Goal: Task Accomplishment & Management: Use online tool/utility

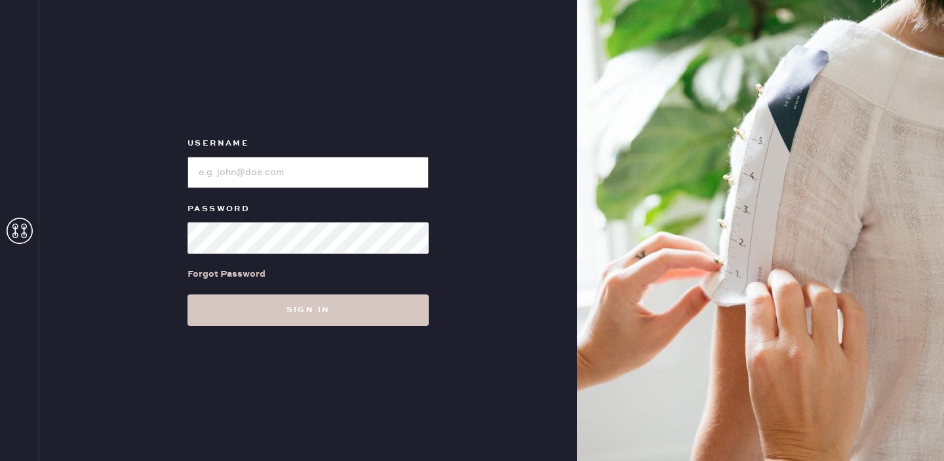
click at [274, 165] on input "loginName" at bounding box center [307, 172] width 241 height 31
type input "[EMAIL_ADDRESS][DOMAIN_NAME]"
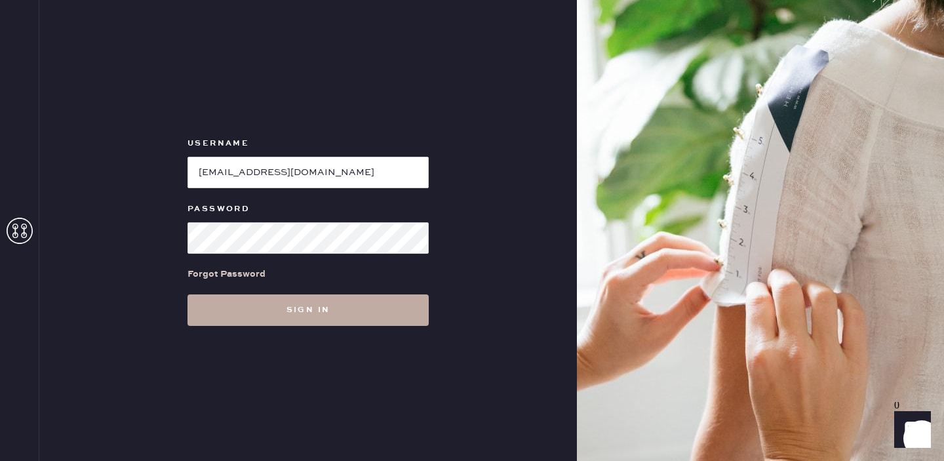
click at [339, 303] on button "Sign in" at bounding box center [307, 309] width 241 height 31
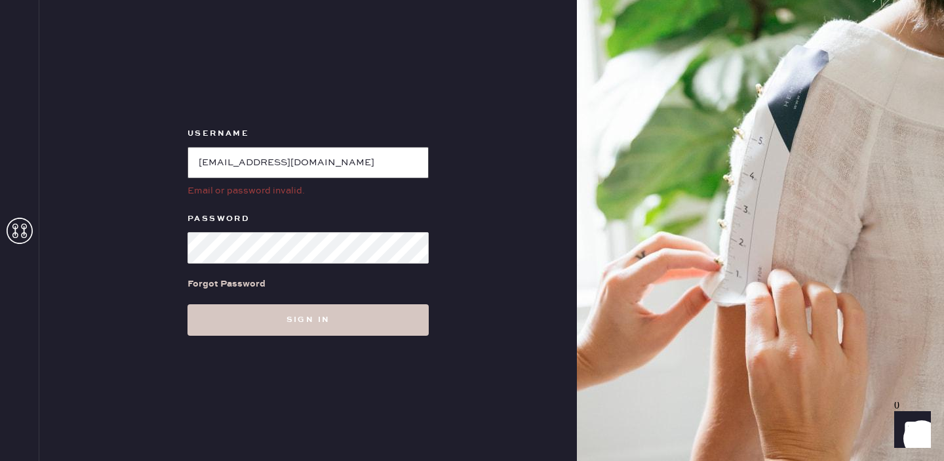
click at [388, 155] on input "loginName" at bounding box center [307, 162] width 241 height 31
drag, startPoint x: 417, startPoint y: 161, endPoint x: 74, endPoint y: 158, distance: 342.8
click at [74, 158] on div "Username Email or password invalid. Password Forgot Password Sign in" at bounding box center [307, 230] width 537 height 461
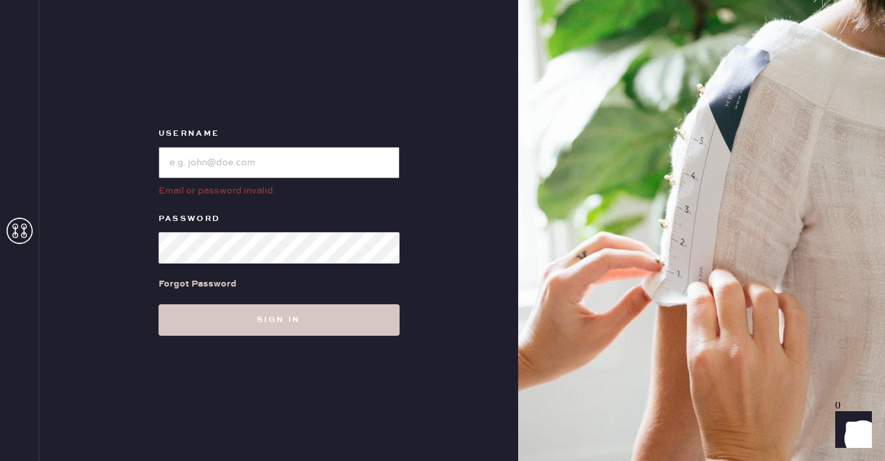
click at [300, 159] on input "loginName" at bounding box center [279, 162] width 241 height 31
paste input "56walton"
type input "56walton"
drag, startPoint x: 226, startPoint y: 168, endPoint x: 125, endPoint y: 155, distance: 101.7
click at [125, 155] on div "Username Email or password invalid. Password Forgot Password Sign in" at bounding box center [278, 230] width 479 height 461
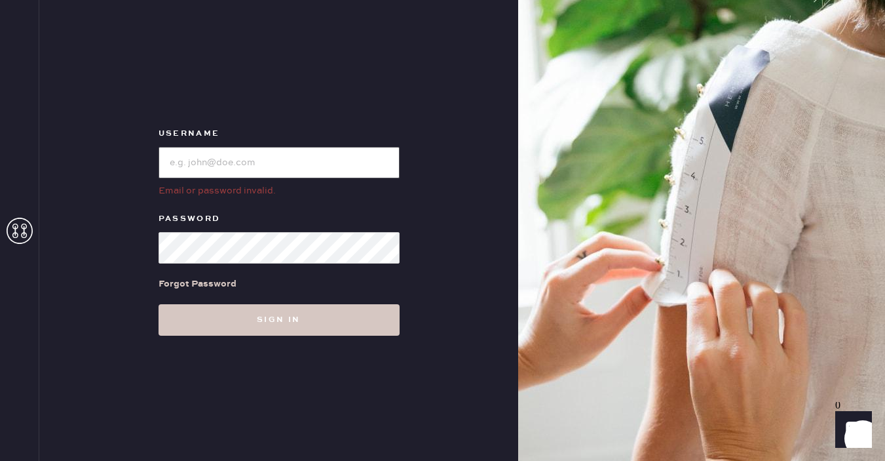
click at [272, 154] on input "loginName" at bounding box center [279, 162] width 241 height 31
paste input "reformationgoldcoastchicago"
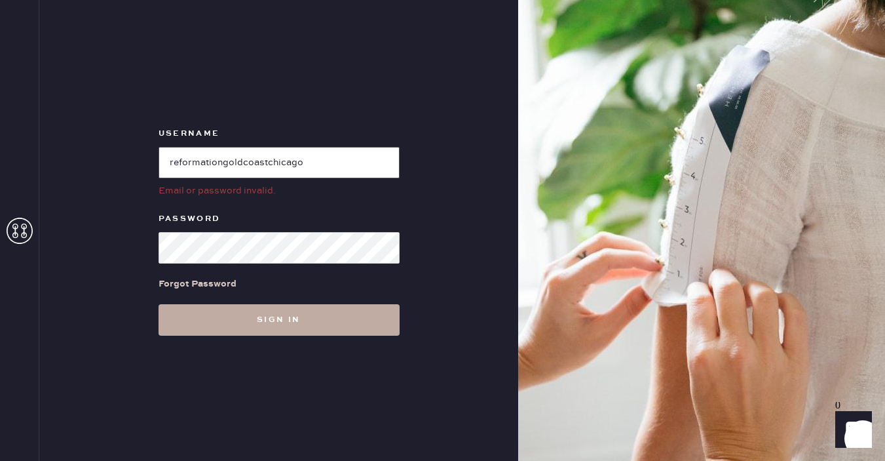
type input "reformationgoldcoastchicago"
click at [292, 322] on button "Sign in" at bounding box center [279, 319] width 241 height 31
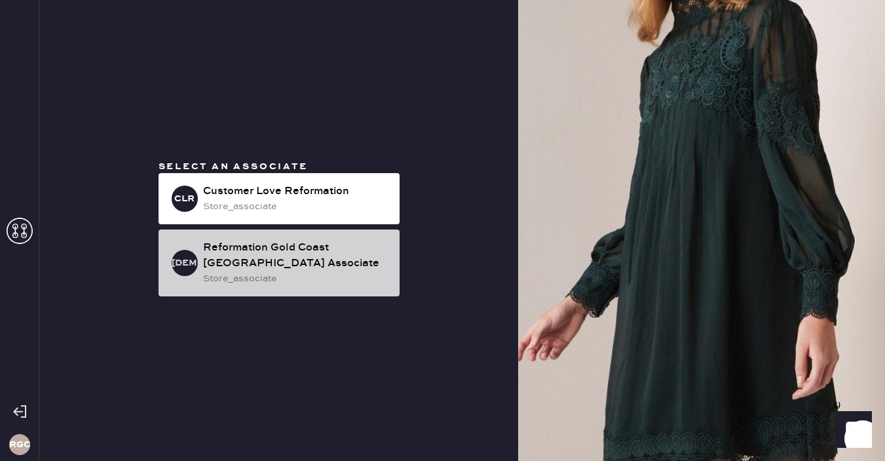
click at [288, 253] on div "Reformation Gold Coast [GEOGRAPHIC_DATA] Associate" at bounding box center [296, 255] width 186 height 31
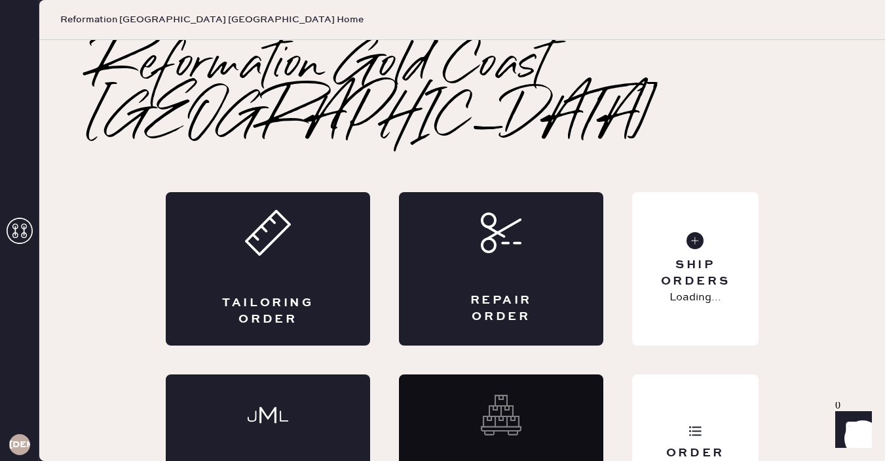
click at [303, 295] on div "Tailoring Order" at bounding box center [268, 311] width 100 height 33
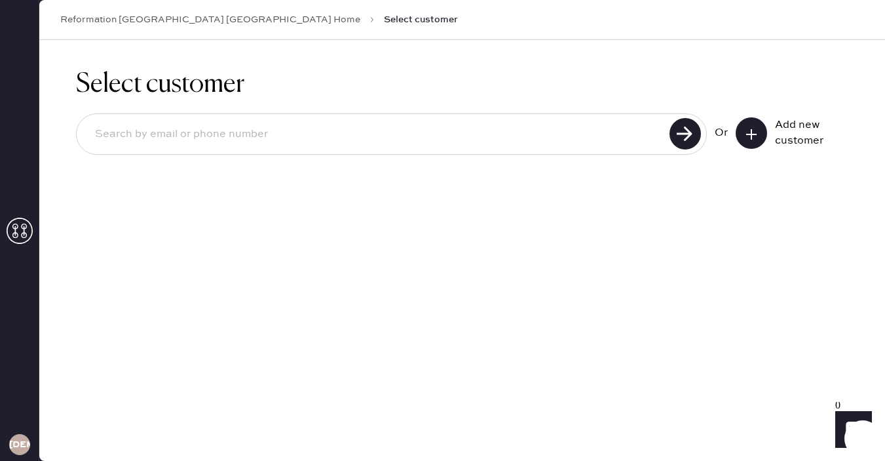
click at [415, 142] on input at bounding box center [375, 134] width 581 height 30
type input "[PERSON_NAME][EMAIL_ADDRESS][PERSON_NAME][DOMAIN_NAME]"
click at [692, 130] on use at bounding box center [685, 133] width 31 height 31
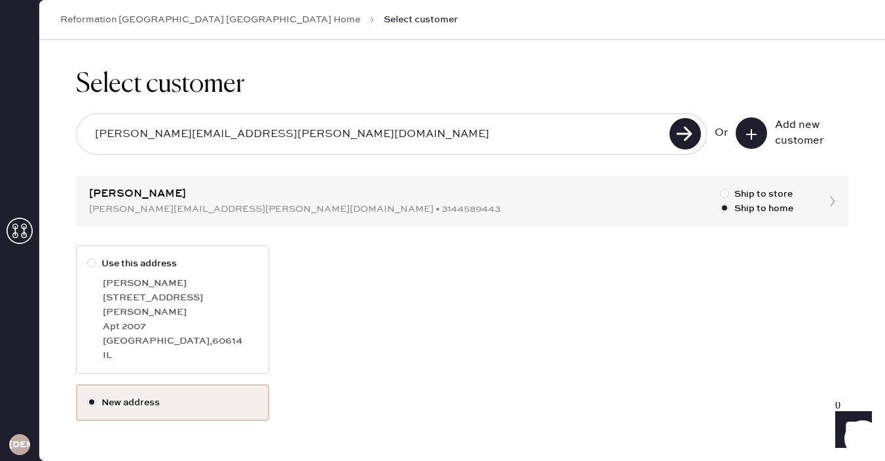
click at [94, 267] on div at bounding box center [94, 263] width 14 height 14
click at [88, 257] on input "Use this address" at bounding box center [87, 256] width 1 height 1
radio input "true"
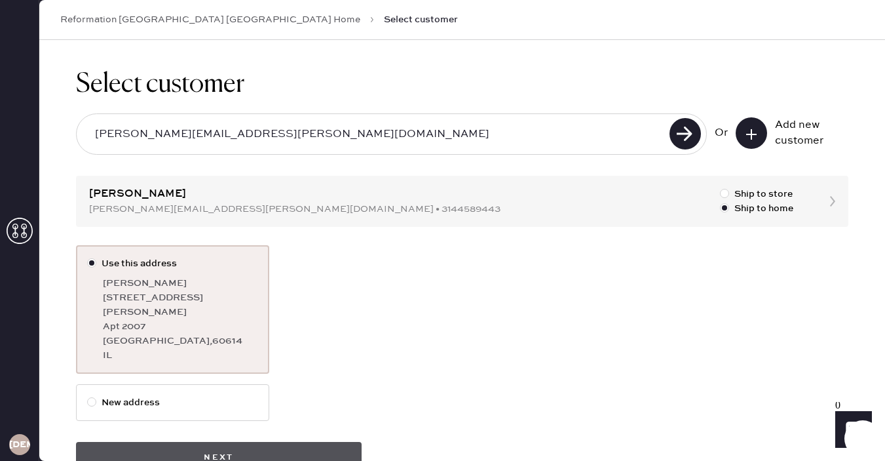
click at [256, 446] on button "Next" at bounding box center [219, 457] width 286 height 31
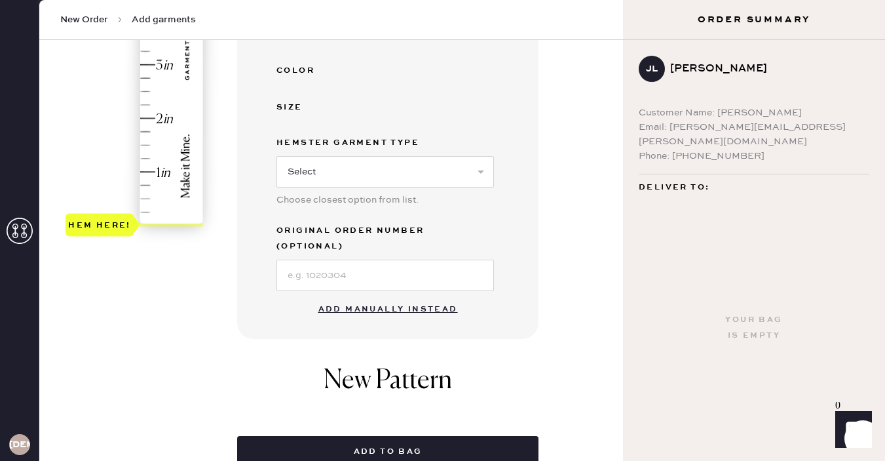
scroll to position [343, 0]
click at [363, 297] on button "Add manually instead" at bounding box center [388, 310] width 155 height 26
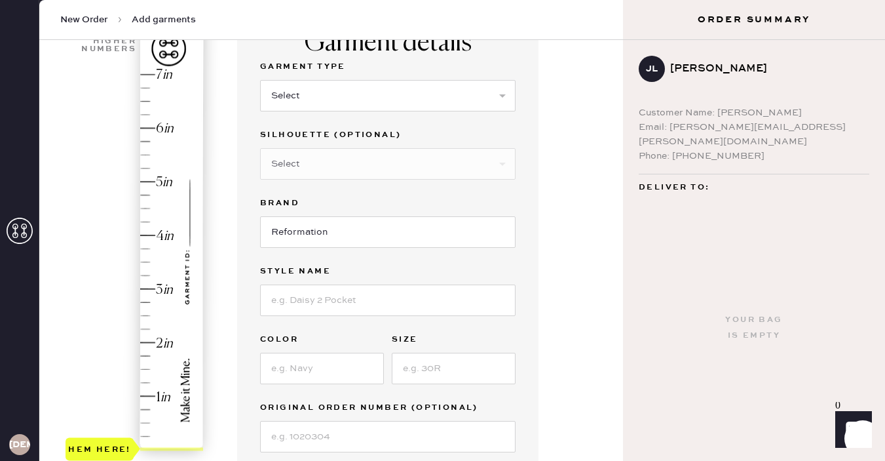
scroll to position [96, 0]
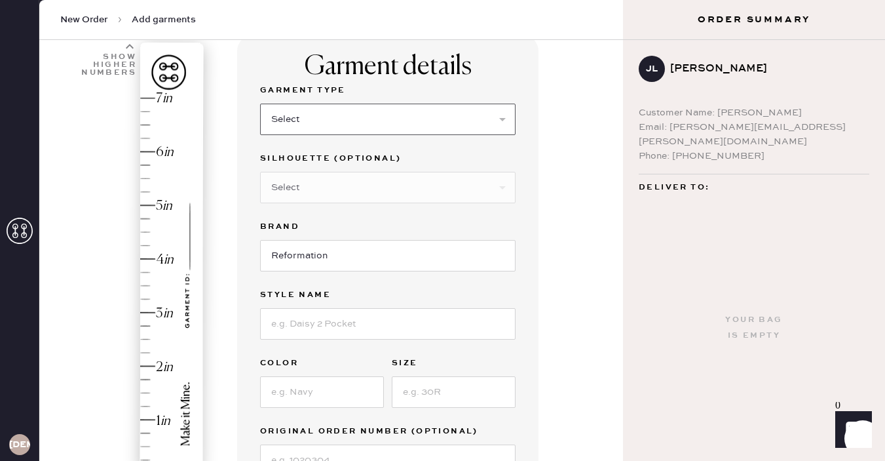
click at [335, 117] on select "Select Basic Skirt Jeans Leggings Pants Shorts Basic Sleeved Dress Basic Sleeve…" at bounding box center [388, 119] width 256 height 31
select select "7"
click at [328, 185] on select "Select Maxi Dress Midi Dress Mini Dress Other" at bounding box center [388, 187] width 256 height 31
select select "33"
click at [384, 114] on select "Select Basic Skirt Jeans Leggings Pants Shorts Basic Sleeved Dress Basic Sleeve…" at bounding box center [388, 119] width 256 height 31
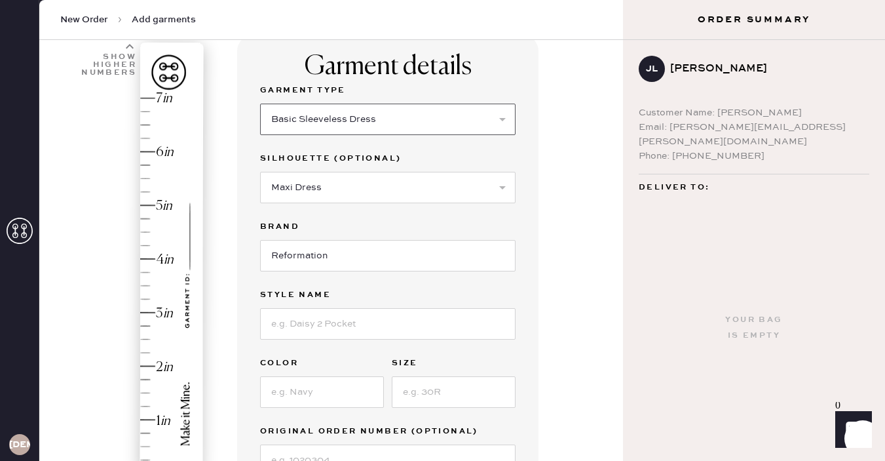
select select "6"
select select
click at [325, 317] on input at bounding box center [388, 323] width 256 height 31
type input "[PERSON_NAME]"
click at [347, 383] on input at bounding box center [322, 391] width 124 height 31
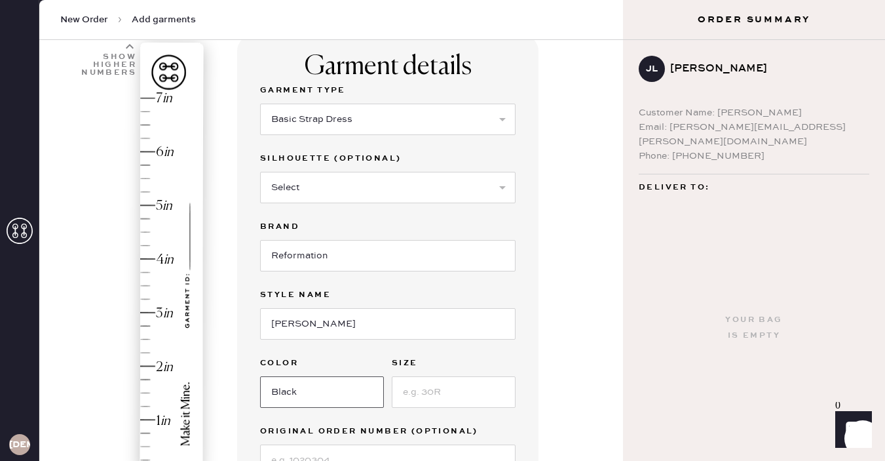
type input "Black"
click at [482, 399] on input at bounding box center [454, 391] width 124 height 31
type input "2"
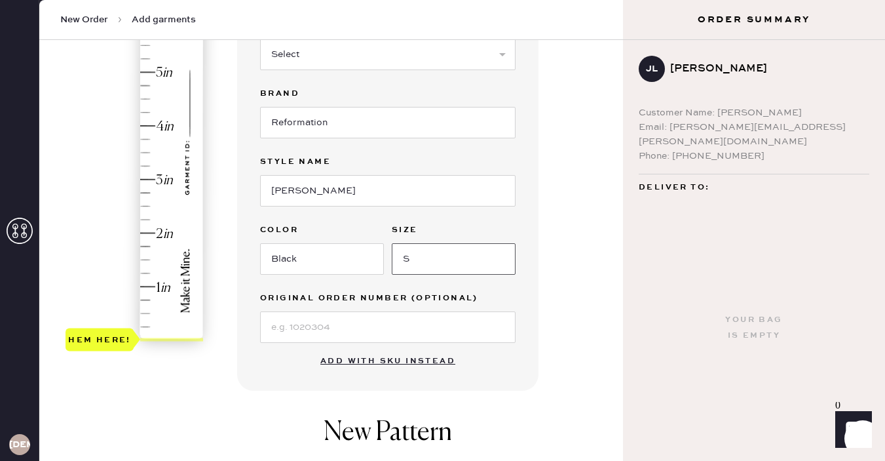
scroll to position [253, 0]
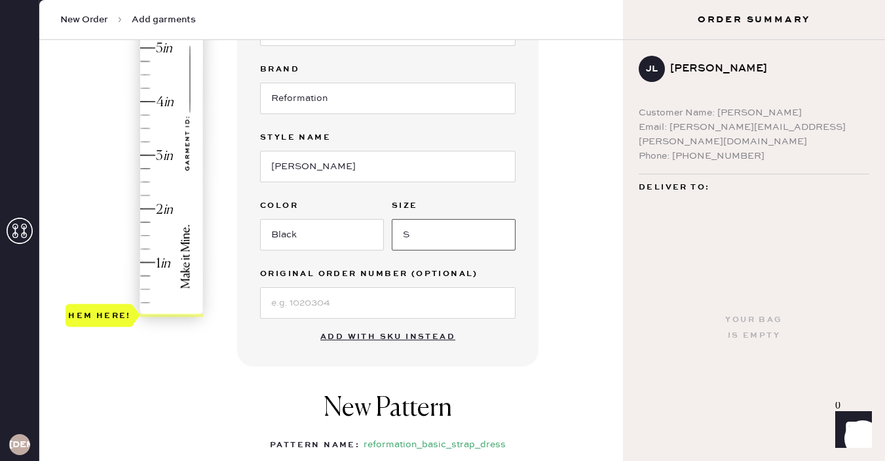
type input "S"
type input "2.5"
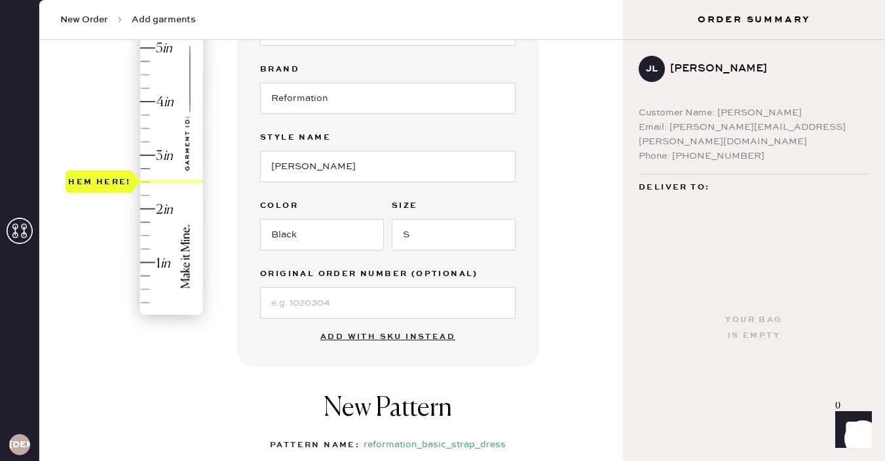
click at [142, 182] on div "Hem here!" at bounding box center [136, 128] width 140 height 387
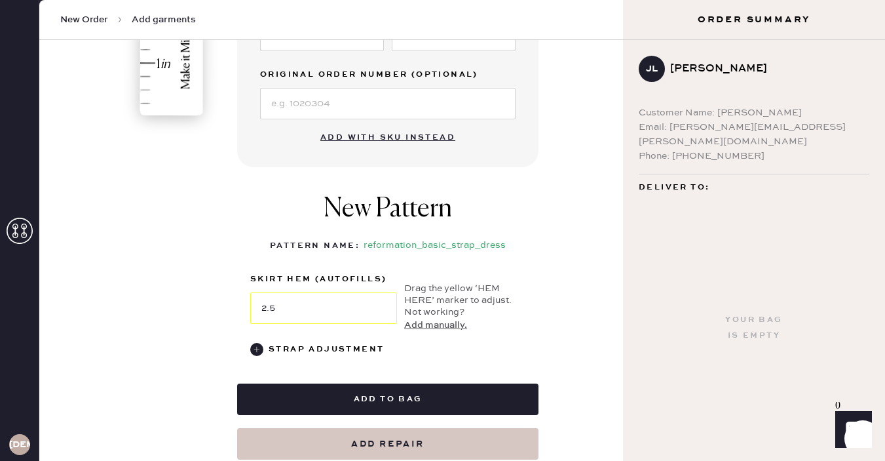
scroll to position [453, 0]
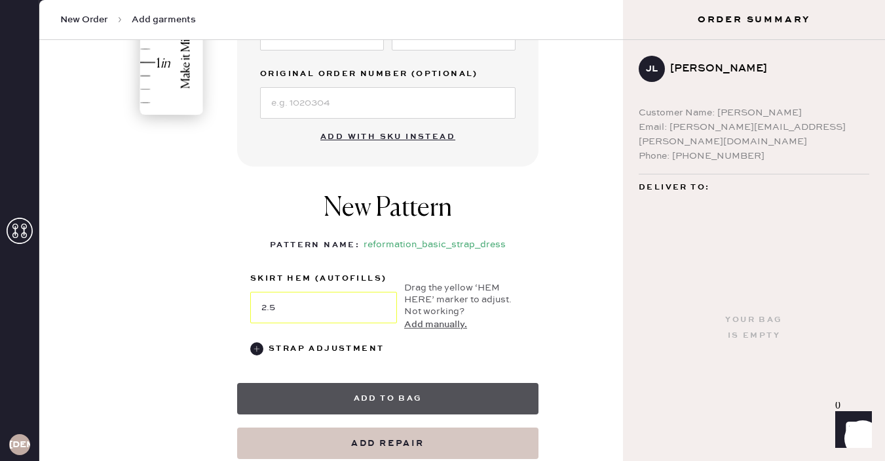
click at [389, 394] on button "Add to bag" at bounding box center [387, 398] width 301 height 31
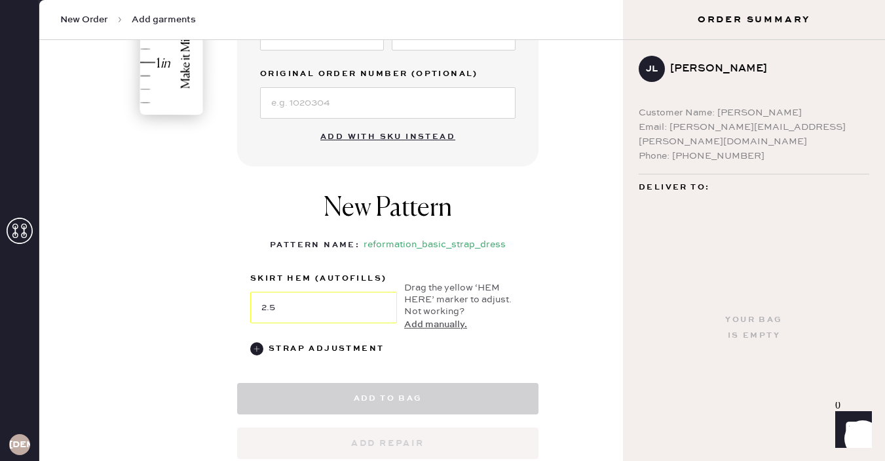
select select "6"
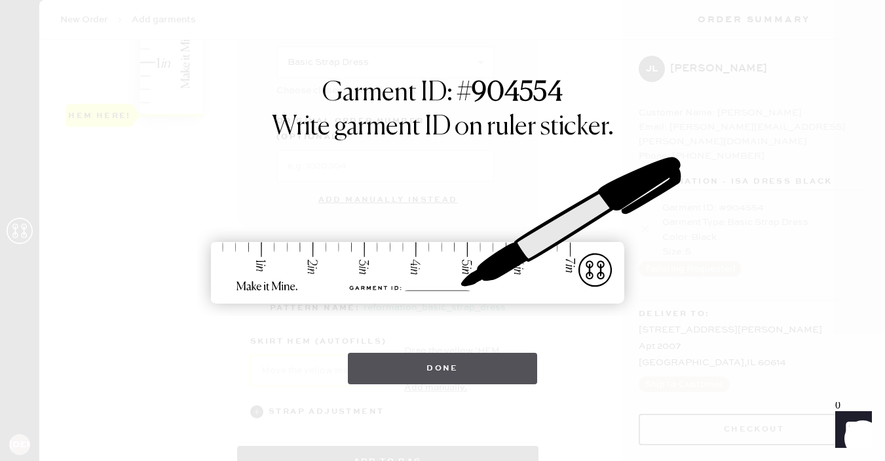
click at [445, 368] on button "Done" at bounding box center [442, 368] width 189 height 31
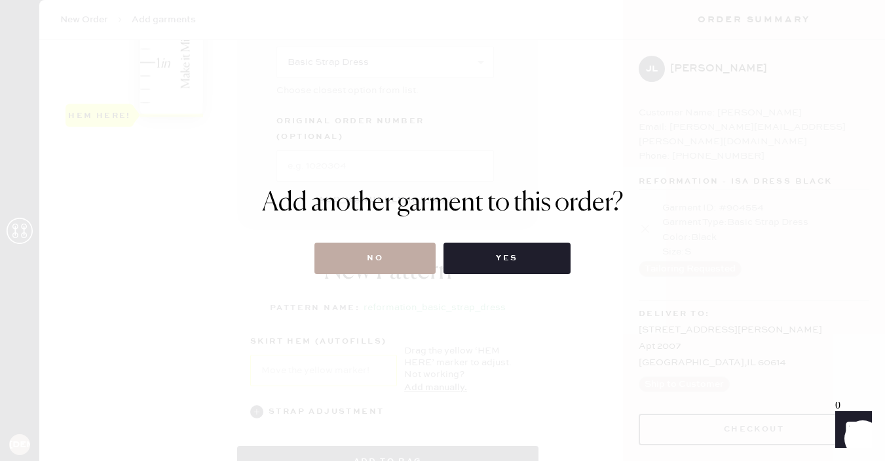
click at [393, 256] on button "No" at bounding box center [375, 258] width 121 height 31
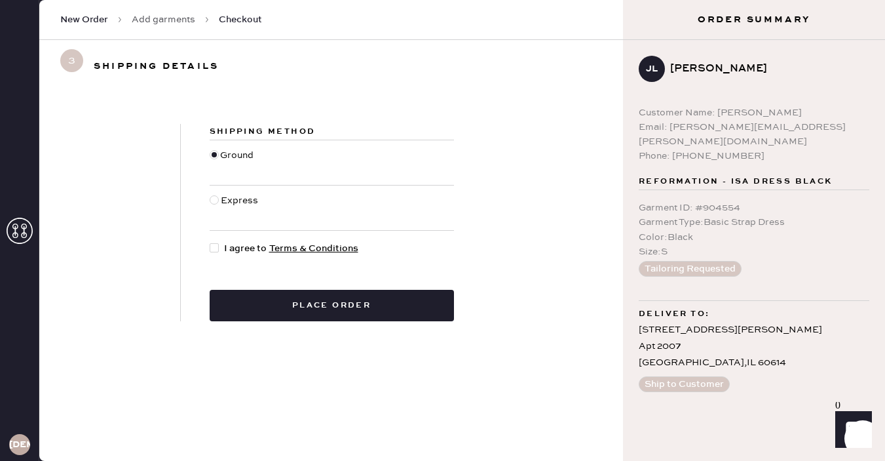
click at [218, 202] on div at bounding box center [215, 207] width 11 height 29
click at [210, 194] on input "Express" at bounding box center [210, 193] width 1 height 1
radio input "true"
click at [215, 250] on div at bounding box center [214, 247] width 9 height 9
click at [210, 242] on input "I agree to Terms & Conditions" at bounding box center [210, 241] width 1 height 1
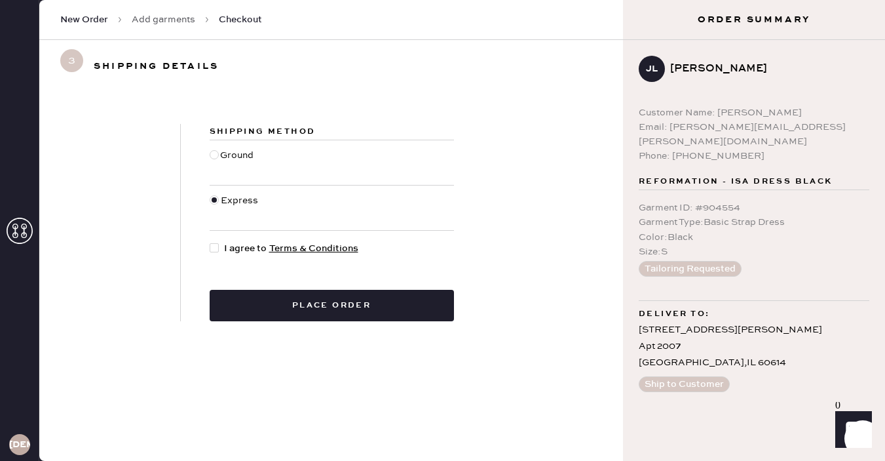
checkbox input "true"
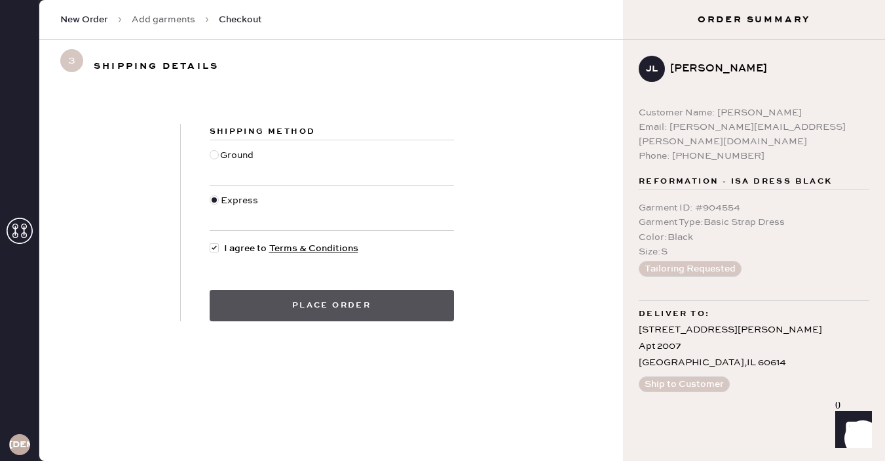
click at [287, 304] on button "Place order" at bounding box center [332, 305] width 244 height 31
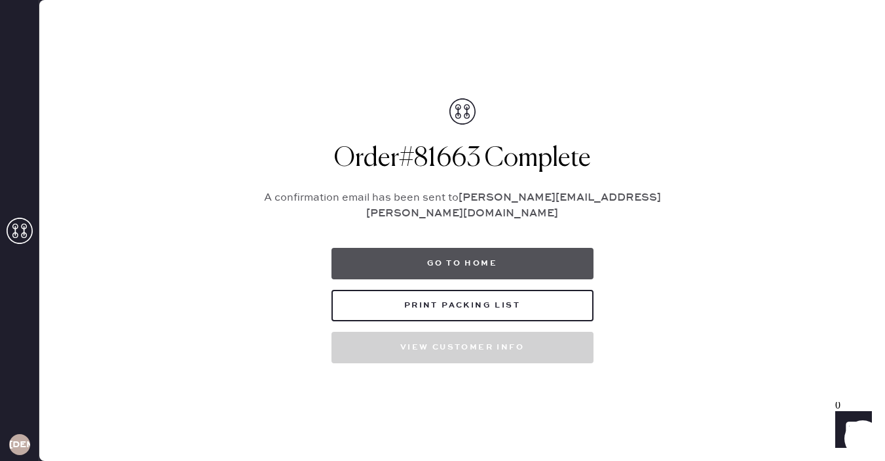
click at [482, 250] on button "Go to home" at bounding box center [463, 263] width 262 height 31
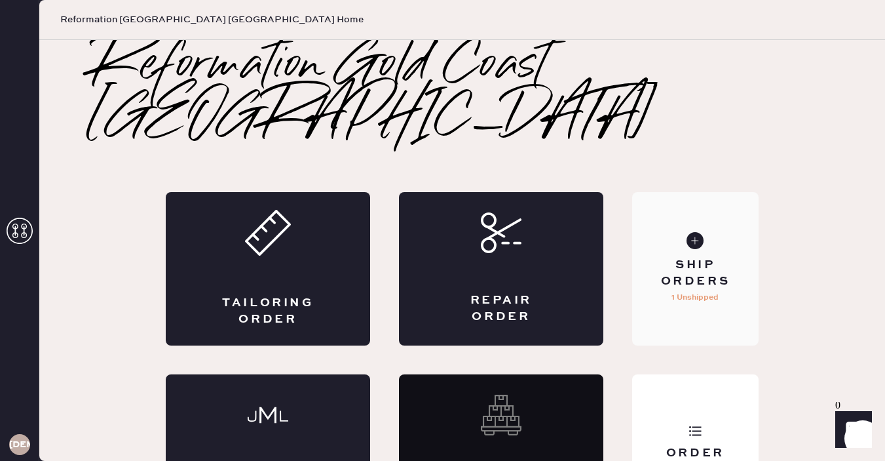
click at [707, 257] on div "Ship Orders" at bounding box center [696, 273] width 106 height 33
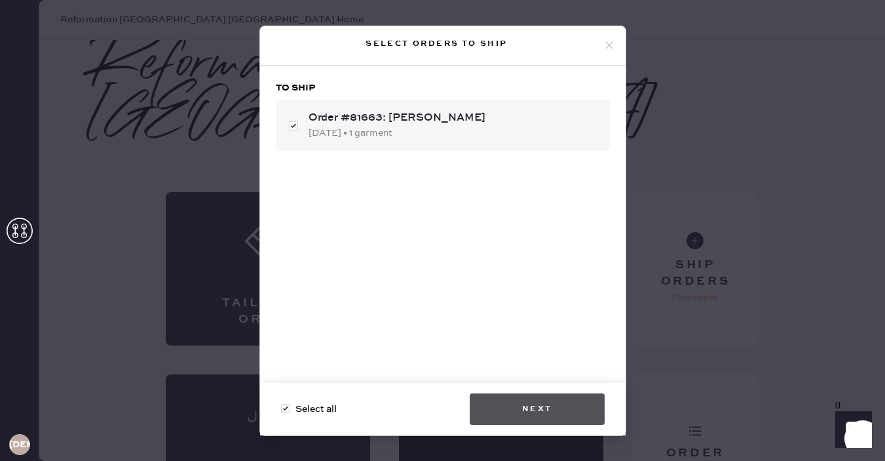
click at [536, 415] on button "Next" at bounding box center [537, 408] width 135 height 31
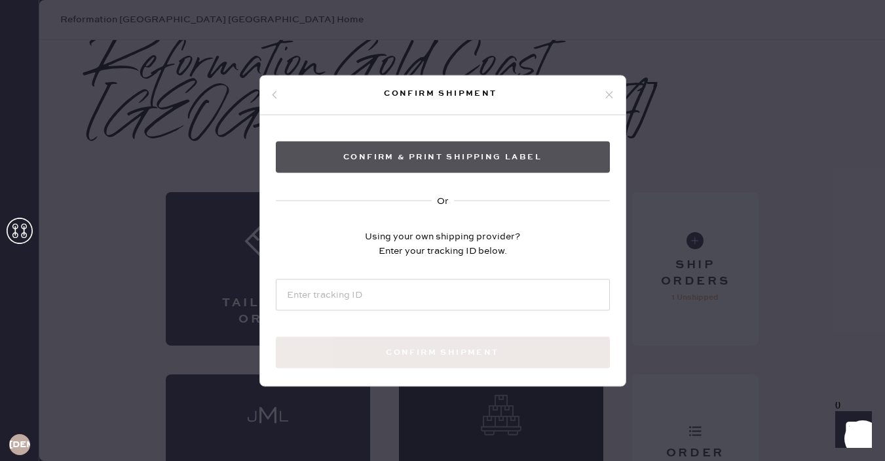
click at [400, 166] on button "Confirm & Print shipping label" at bounding box center [443, 156] width 334 height 31
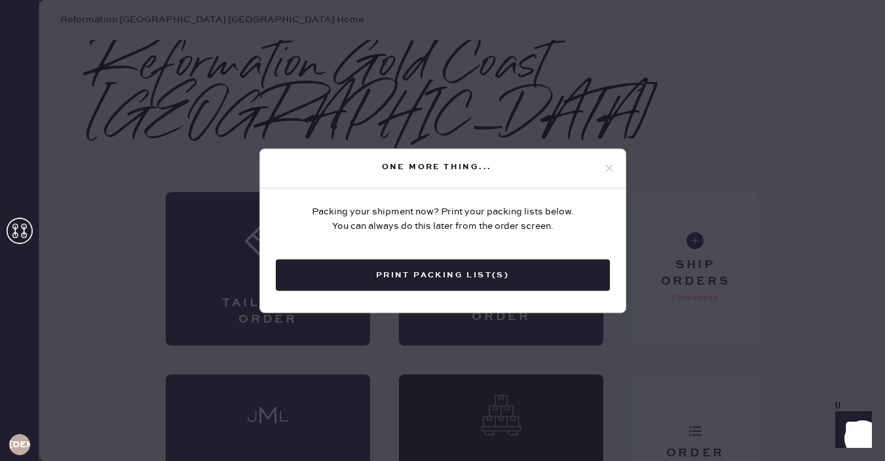
click at [608, 166] on icon at bounding box center [610, 169] width 12 height 12
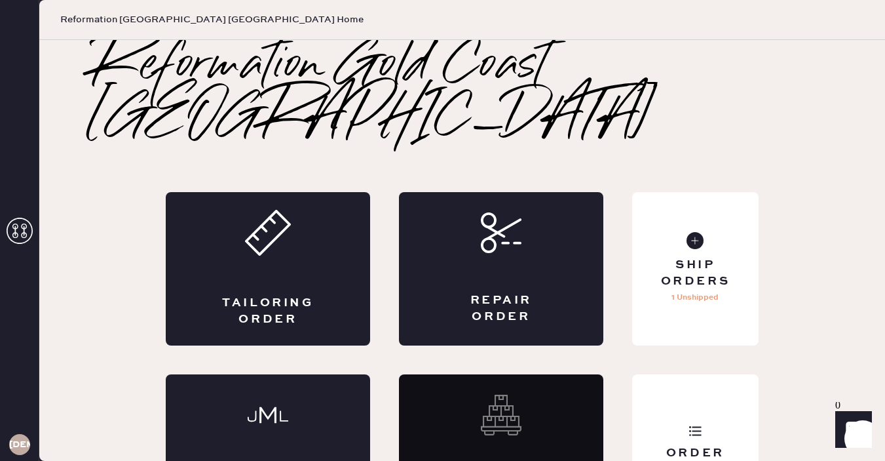
scroll to position [14, 0]
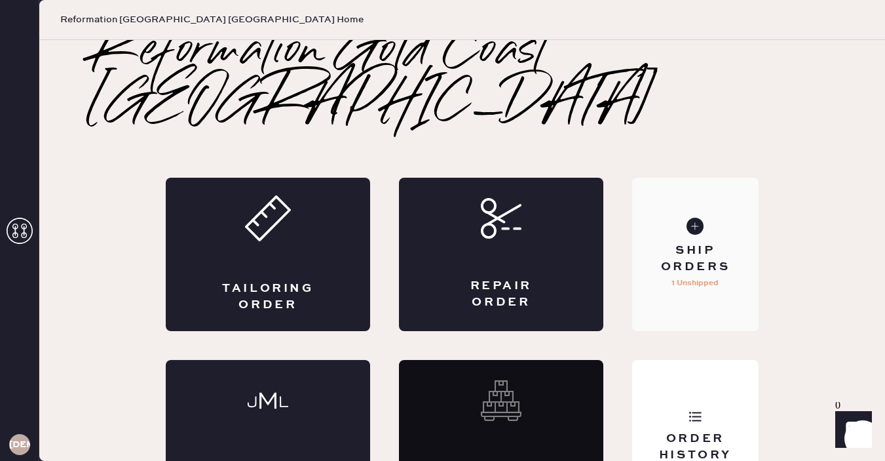
click at [697, 275] on p "1 Unshipped" at bounding box center [695, 283] width 47 height 16
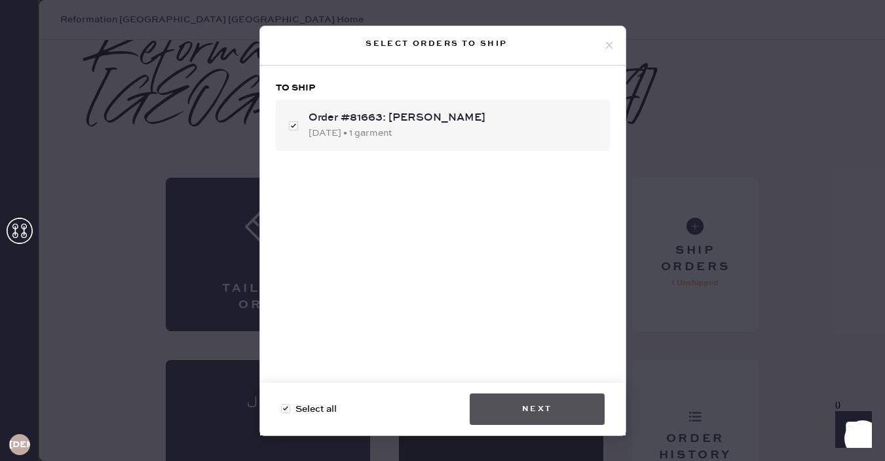
click at [545, 412] on button "Next" at bounding box center [537, 408] width 135 height 31
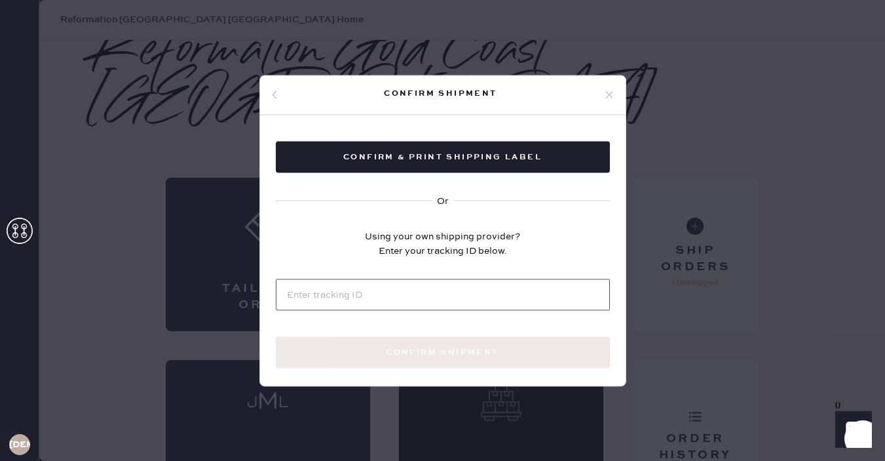
click at [442, 286] on input at bounding box center [443, 294] width 334 height 31
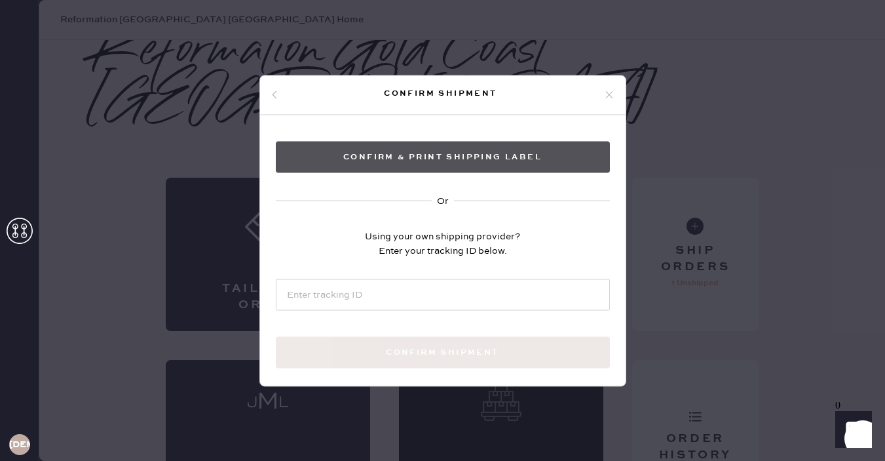
click at [448, 155] on button "Confirm & Print shipping label" at bounding box center [443, 156] width 334 height 31
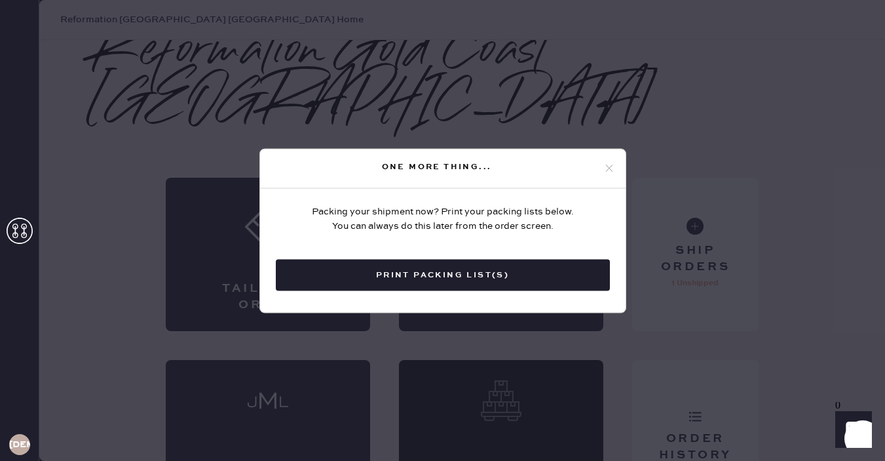
click at [609, 166] on icon at bounding box center [610, 169] width 12 height 12
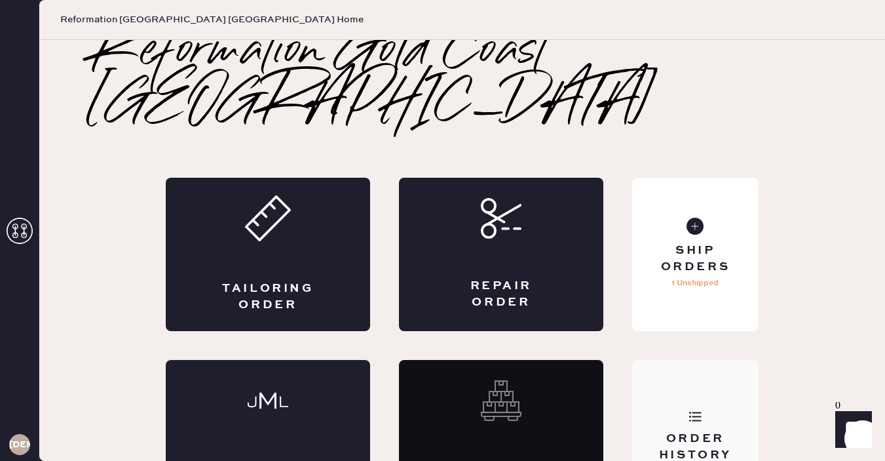
click at [652, 366] on div "Order History" at bounding box center [695, 436] width 126 height 153
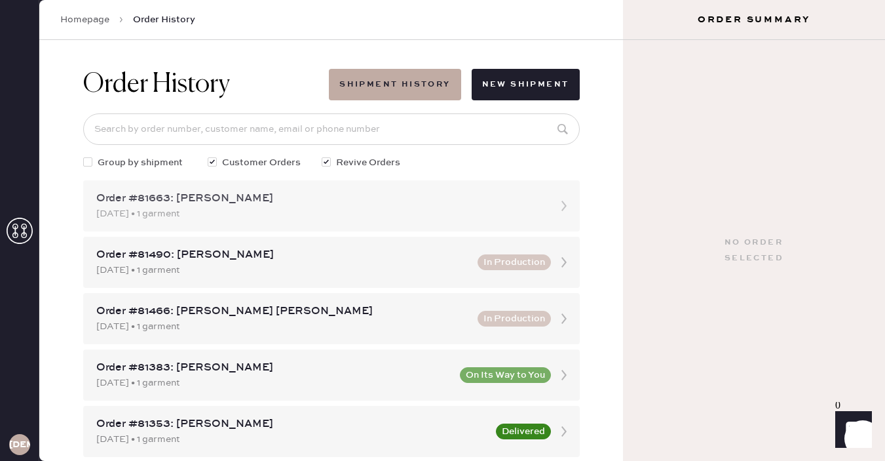
click at [283, 219] on div "[DATE] • 1 garment" at bounding box center [319, 213] width 447 height 14
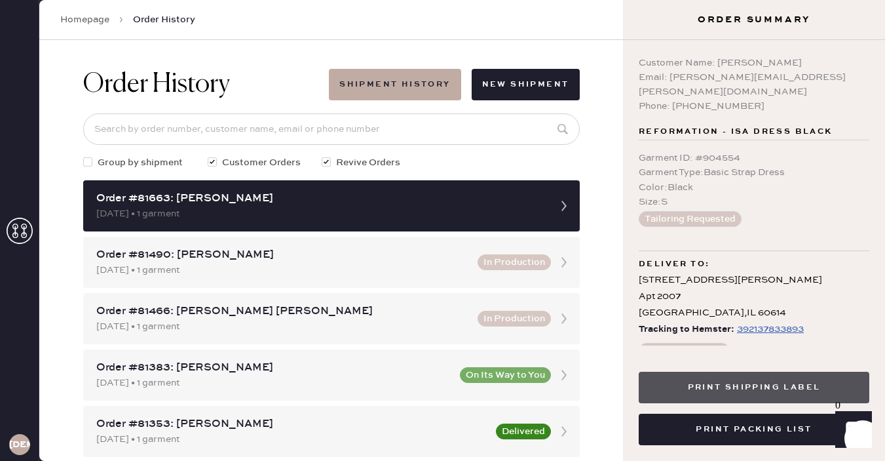
click at [750, 381] on button "Print Shipping Label" at bounding box center [754, 387] width 231 height 31
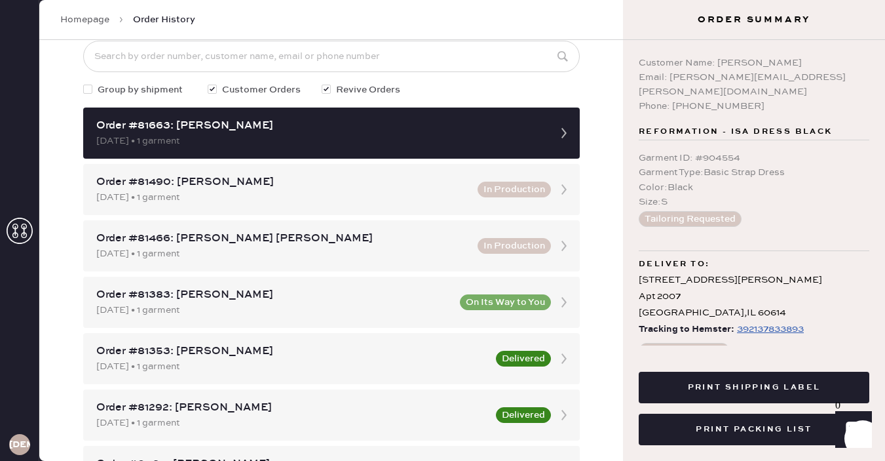
scroll to position [95, 0]
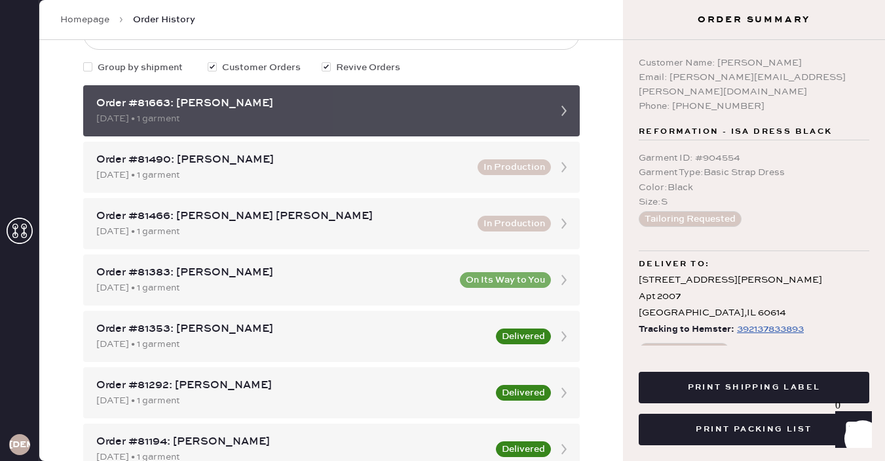
click at [320, 111] on div "[DATE] • 1 garment" at bounding box center [319, 118] width 447 height 14
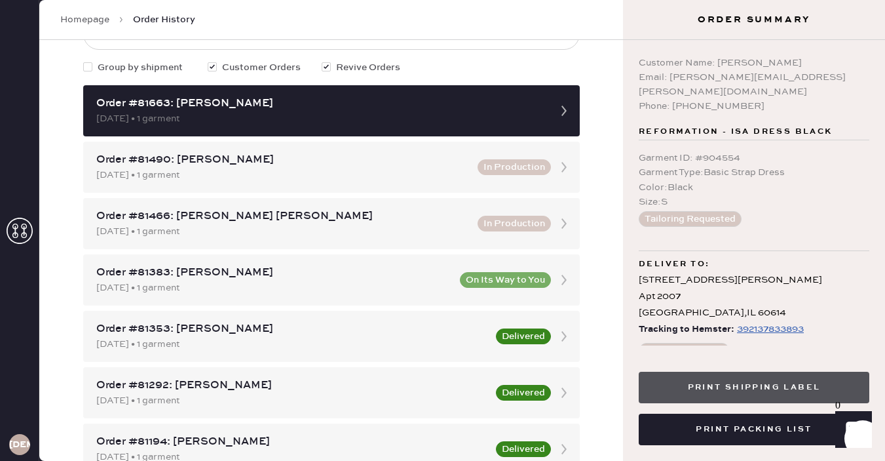
click at [733, 383] on button "Print Shipping Label" at bounding box center [754, 387] width 231 height 31
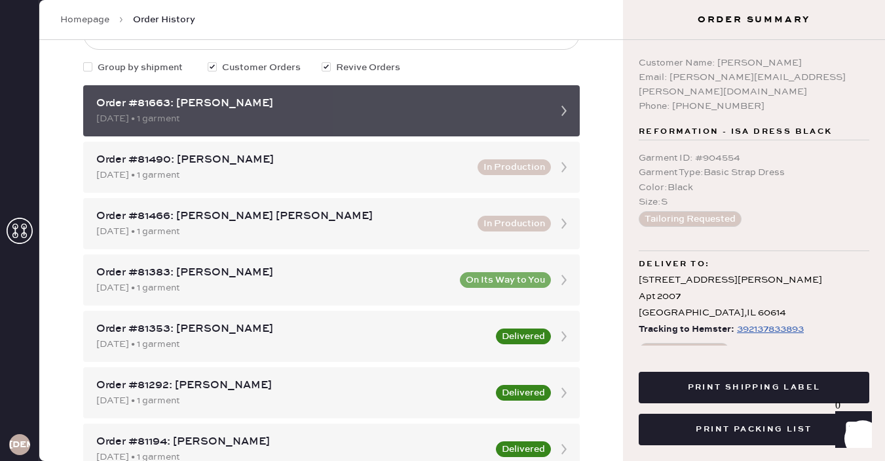
scroll to position [0, 0]
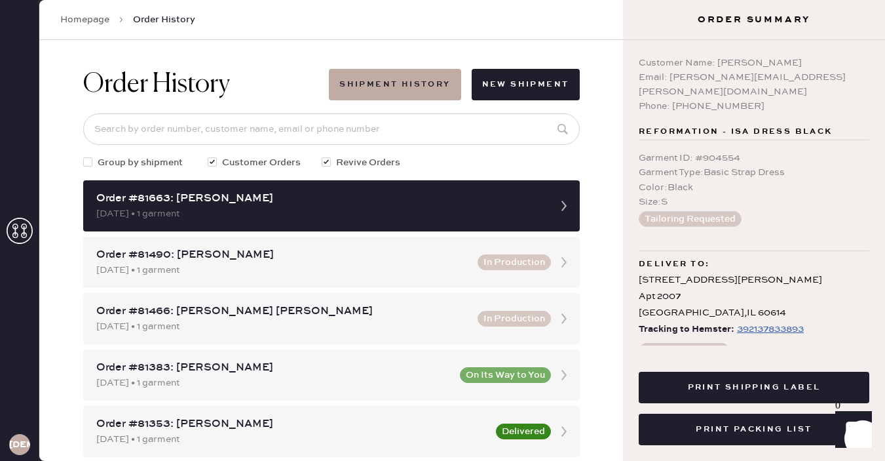
click at [100, 20] on link "Homepage" at bounding box center [84, 19] width 49 height 13
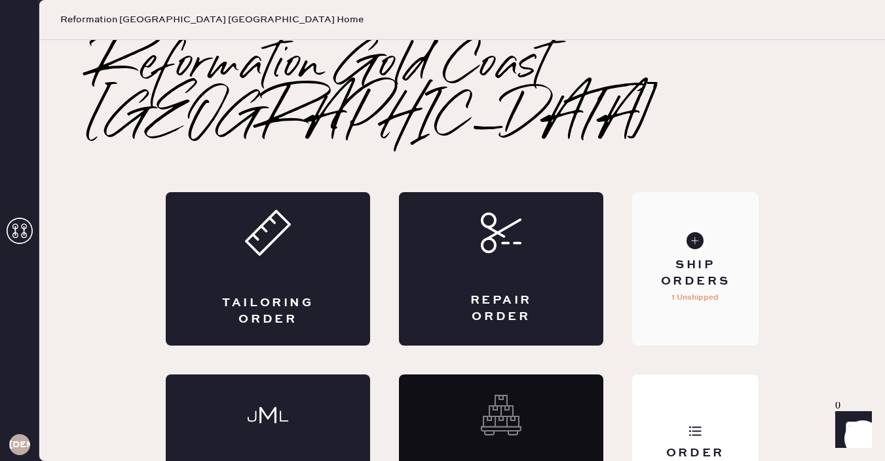
click at [686, 257] on div "Ship Orders" at bounding box center [696, 273] width 106 height 33
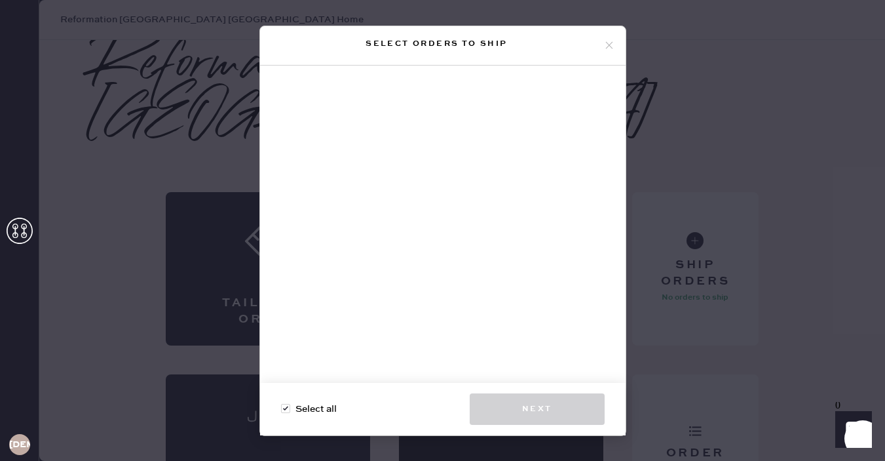
click at [612, 46] on icon at bounding box center [610, 45] width 12 height 12
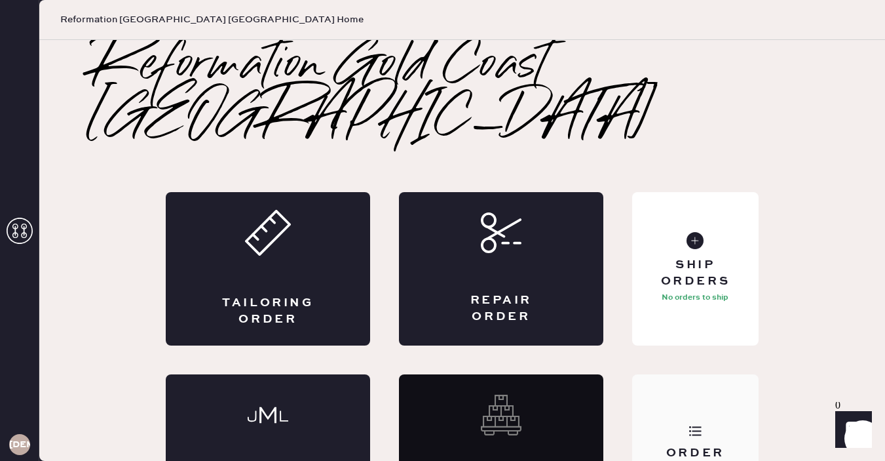
click at [697, 433] on div "Order History" at bounding box center [695, 450] width 126 height 153
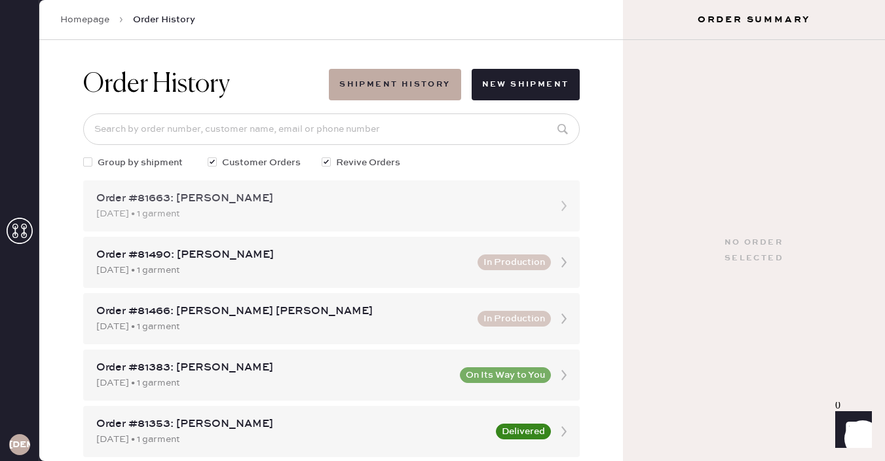
click at [216, 212] on div "[DATE] • 1 garment" at bounding box center [319, 213] width 447 height 14
